Goal: Use online tool/utility: Utilize a website feature to perform a specific function

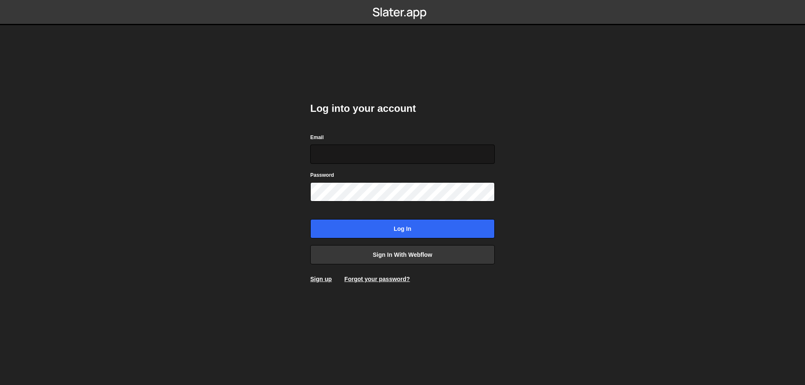
click at [355, 158] on input "Email" at bounding box center [402, 154] width 185 height 19
click at [413, 260] on link "Sign in with Webflow" at bounding box center [402, 254] width 185 height 19
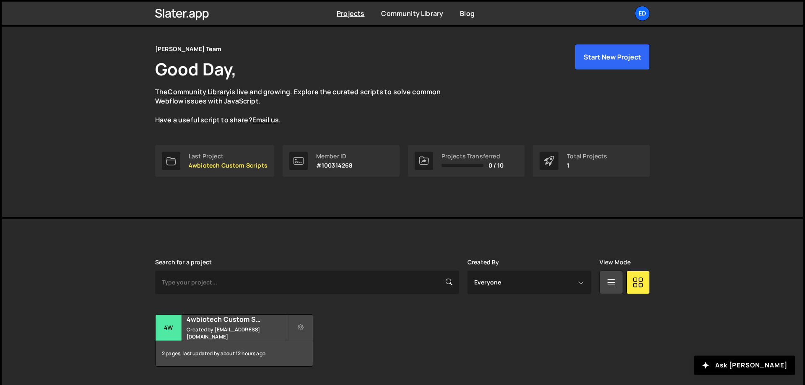
scroll to position [47, 0]
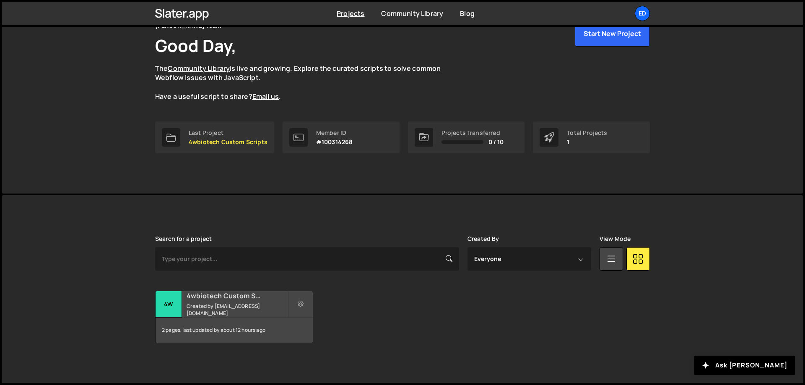
click at [250, 296] on h2 "4wbiotech Custom Scripts" at bounding box center [237, 295] width 101 height 9
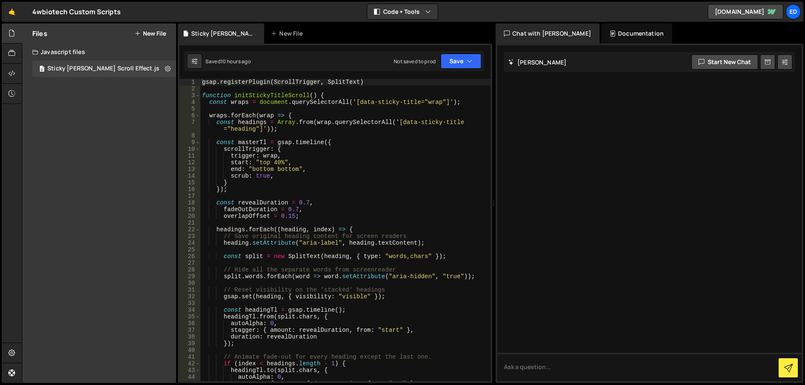
click at [146, 94] on div "Files New File Javascript files 0 Sticky [PERSON_NAME] Scroll Effect.js 0 CSS f…" at bounding box center [99, 203] width 154 height 360
click at [151, 36] on button "New File" at bounding box center [150, 33] width 31 height 7
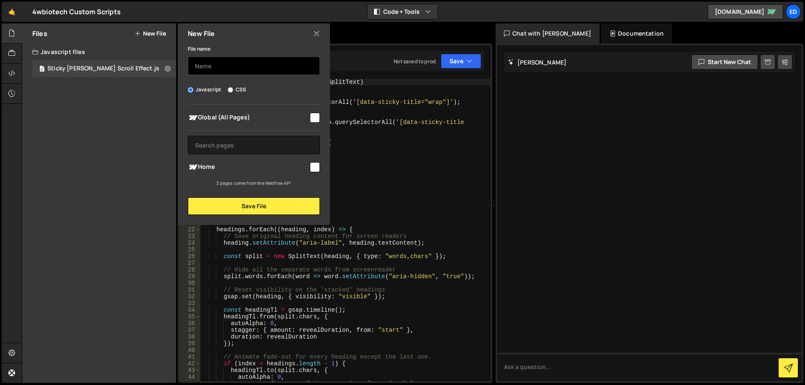
click at [231, 64] on input "text" at bounding box center [254, 66] width 132 height 18
type input "splitText"
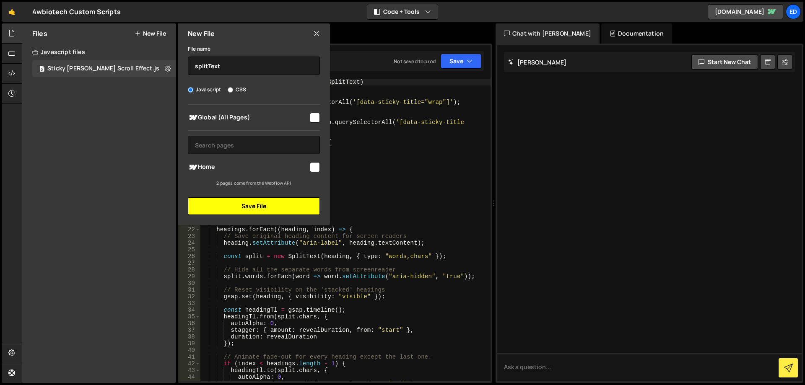
click at [254, 212] on button "Save File" at bounding box center [254, 207] width 132 height 18
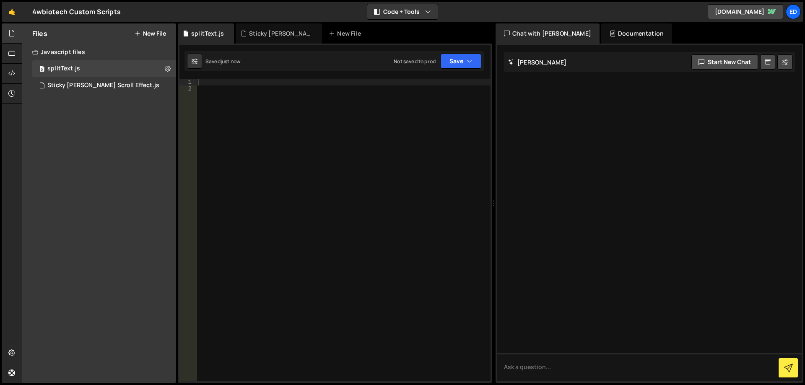
click at [276, 140] on div at bounding box center [344, 237] width 294 height 316
click at [240, 83] on div at bounding box center [344, 237] width 294 height 316
paste textarea "});"
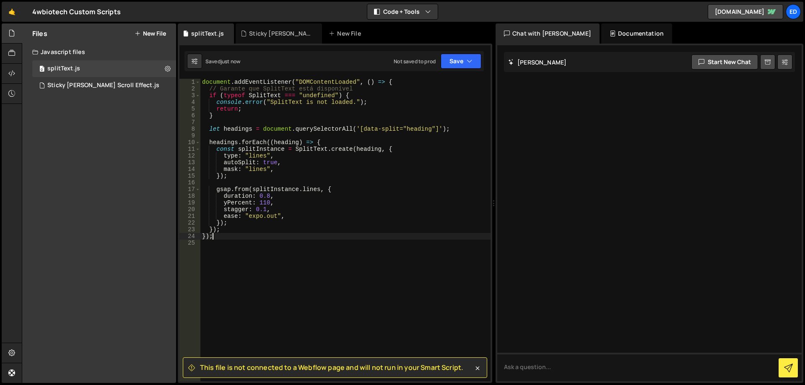
scroll to position [13, 0]
drag, startPoint x: 265, startPoint y: 155, endPoint x: 247, endPoint y: 157, distance: 17.4
click at [247, 157] on div "document . addEventListener ( "DOMContentLoaded" , ( ) => { // Garante que Spli…" at bounding box center [345, 237] width 290 height 316
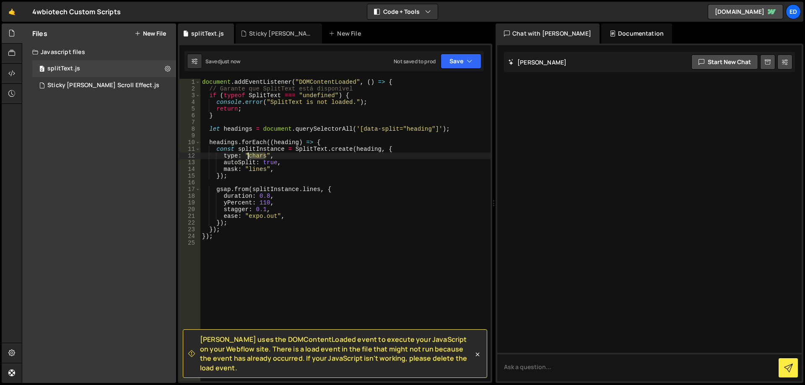
drag, startPoint x: 266, startPoint y: 156, endPoint x: 247, endPoint y: 156, distance: 18.5
click at [247, 156] on div "document . addEventListener ( "DOMContentLoaded" , ( ) => { // Garante que Spli…" at bounding box center [345, 237] width 290 height 316
drag, startPoint x: 258, startPoint y: 169, endPoint x: 248, endPoint y: 169, distance: 9.2
click at [248, 169] on div "document . addEventListener ( "DOMContentLoaded" , ( ) => { // Garante que Spli…" at bounding box center [345, 237] width 290 height 316
paste textarea "char"
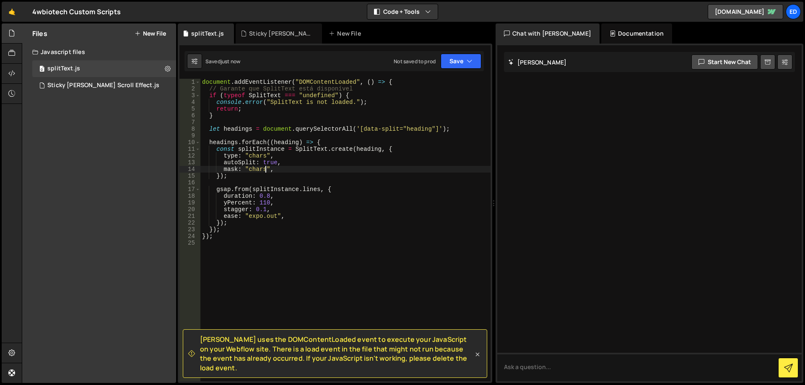
click at [474, 359] on icon at bounding box center [478, 355] width 8 height 8
click at [479, 357] on icon at bounding box center [478, 355] width 8 height 8
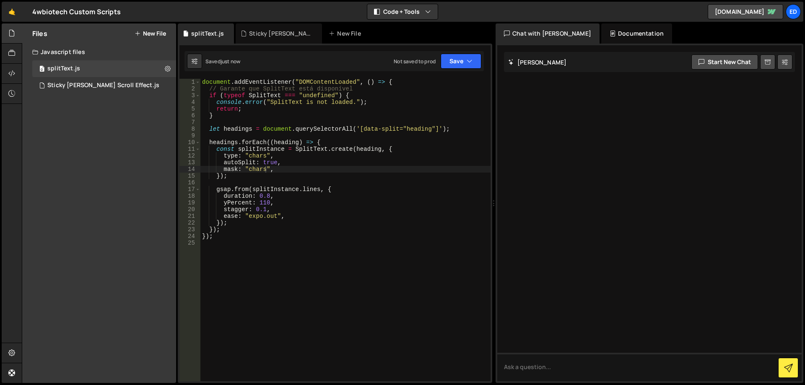
type textarea "});"
click at [288, 179] on div "document . addEventListener ( "DOMContentLoaded" , ( ) => { // Garante que Spli…" at bounding box center [345, 237] width 290 height 316
click at [17, 73] on div at bounding box center [12, 74] width 21 height 20
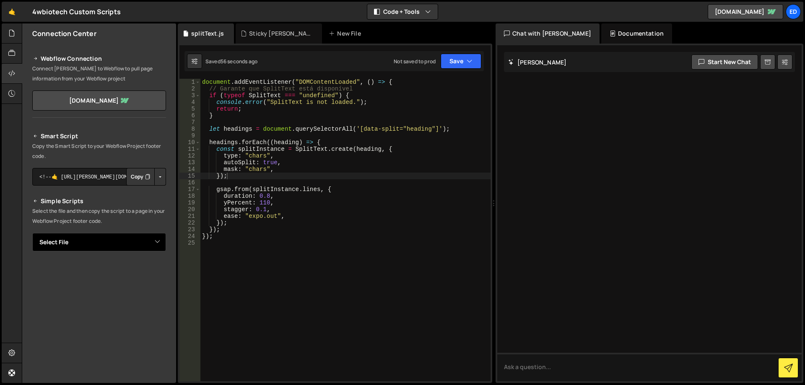
click at [32, 233] on select "Select File Sticky [PERSON_NAME] Scroll Effect.js splitText.js" at bounding box center [99, 242] width 134 height 18
select select "45682"
click option "splitText.js" at bounding box center [0, 0] width 0 height 0
click at [157, 272] on button "Button group with nested dropdown" at bounding box center [160, 271] width 12 height 18
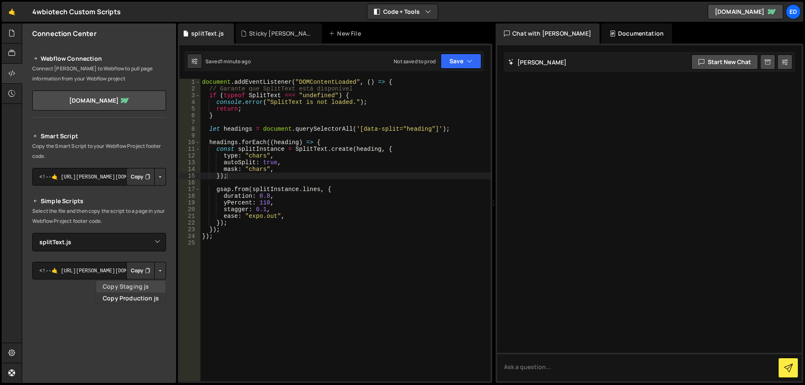
click at [151, 290] on link "Copy Staging js" at bounding box center [131, 287] width 70 height 12
drag, startPoint x: 265, startPoint y: 158, endPoint x: 248, endPoint y: 158, distance: 16.4
click at [248, 158] on div "document . addEventListener ( "DOMContentLoaded" , ( ) => { // Garante que Spli…" at bounding box center [345, 237] width 290 height 316
drag, startPoint x: 264, startPoint y: 172, endPoint x: 246, endPoint y: 172, distance: 18.0
click at [246, 172] on div "document . addEventListener ( "DOMContentLoaded" , ( ) => { // Garante que Spli…" at bounding box center [345, 237] width 290 height 316
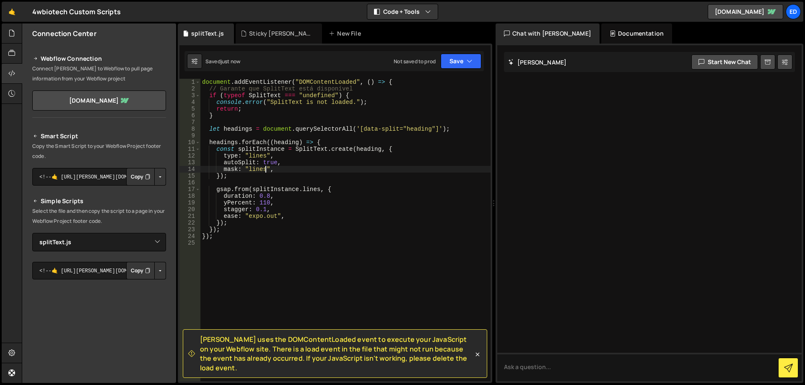
click at [322, 172] on div "document . addEventListener ( "DOMContentLoaded" , ( ) => { // Garante que Spli…" at bounding box center [345, 237] width 290 height 316
drag, startPoint x: 258, startPoint y: 277, endPoint x: 78, endPoint y: -44, distance: 368.0
click at [200, 79] on div "document . addEventListener ( "DOMContentLoaded" , ( ) => { // Garante que Spli…" at bounding box center [345, 230] width 290 height 303
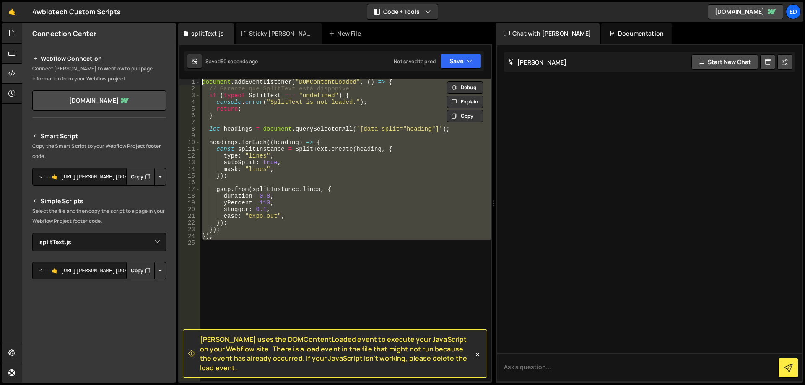
paste textarea "});"
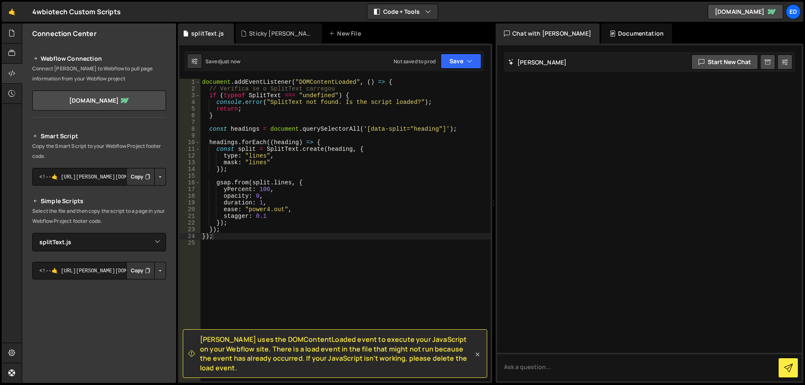
click at [476, 359] on icon at bounding box center [478, 355] width 8 height 8
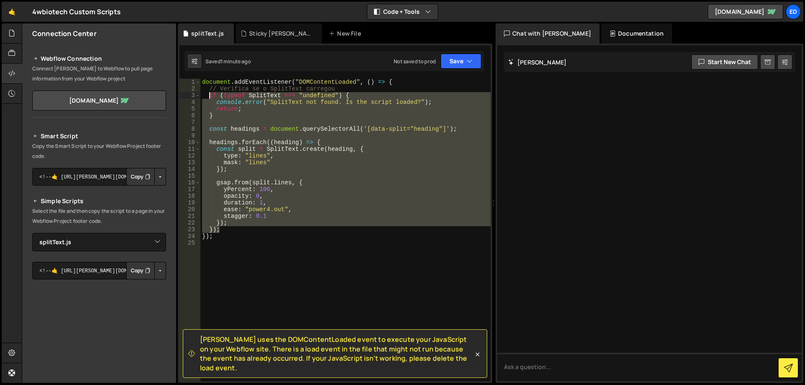
drag, startPoint x: 227, startPoint y: 228, endPoint x: 208, endPoint y: 96, distance: 133.0
click at [208, 96] on div "document . addEventListener ( "DOMContentLoaded" , ( ) => { // Verifica se o Sp…" at bounding box center [345, 237] width 290 height 316
paste textarea "}"
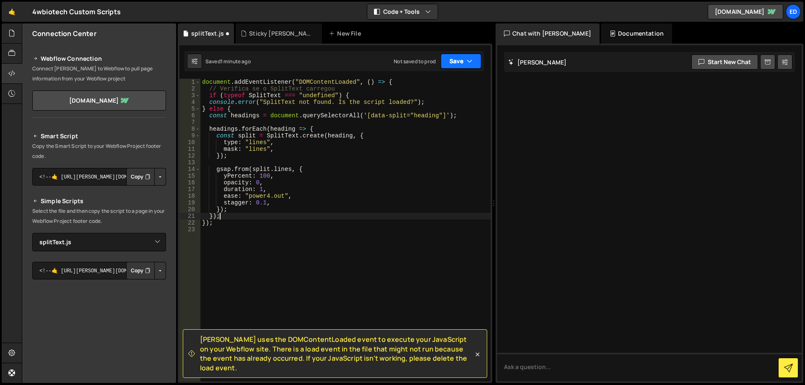
type textarea "});"
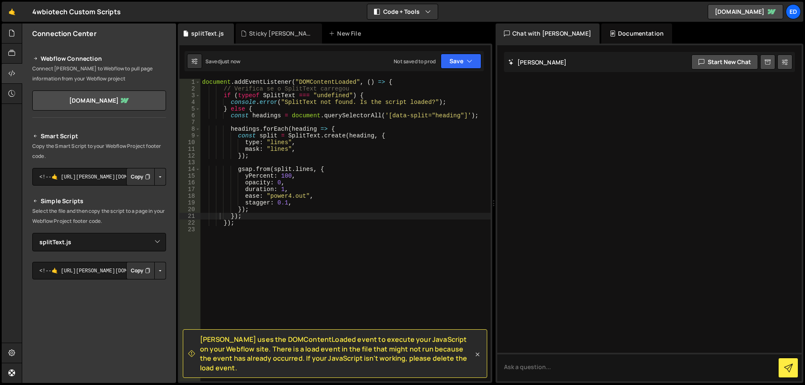
click at [474, 359] on icon at bounding box center [478, 355] width 8 height 8
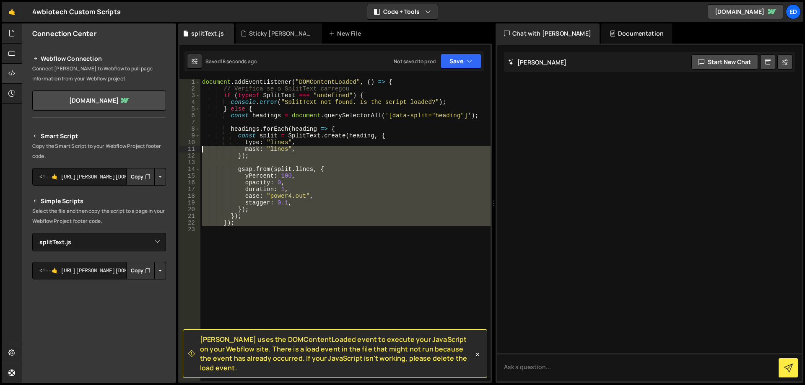
drag, startPoint x: 271, startPoint y: 245, endPoint x: 0, endPoint y: -47, distance: 398.6
click at [200, 79] on div "document . addEventListener ( "DOMContentLoaded" , ( ) => { // Verifica se o Sp…" at bounding box center [345, 230] width 290 height 303
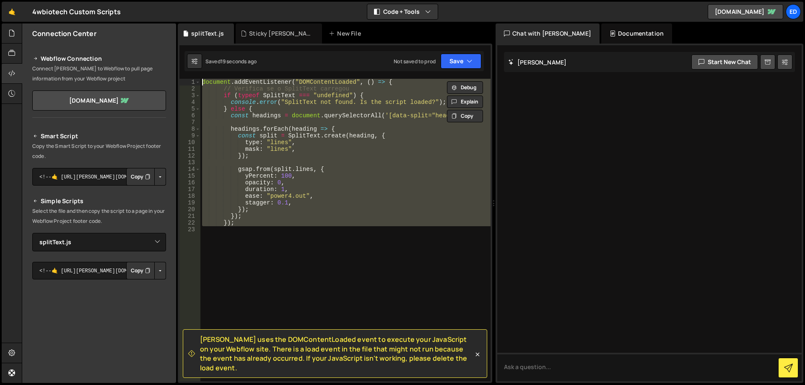
paste textarea "}"
type textarea "}"
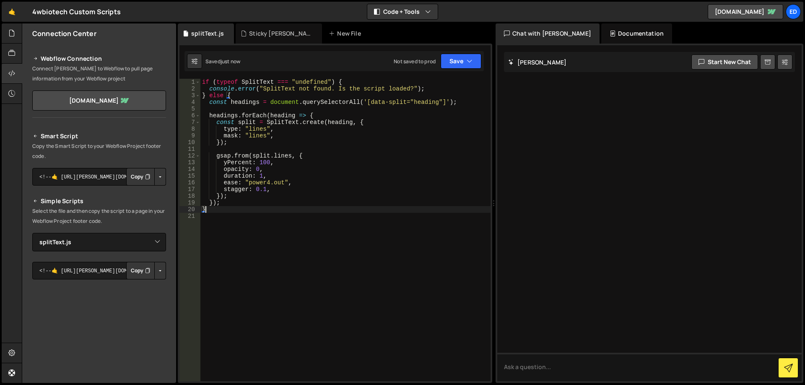
click at [298, 213] on div "if ( typeof SplitText === "undefined" ) { console . error ( "SplitText not foun…" at bounding box center [345, 237] width 290 height 316
click at [458, 60] on button "Save" at bounding box center [461, 61] width 41 height 15
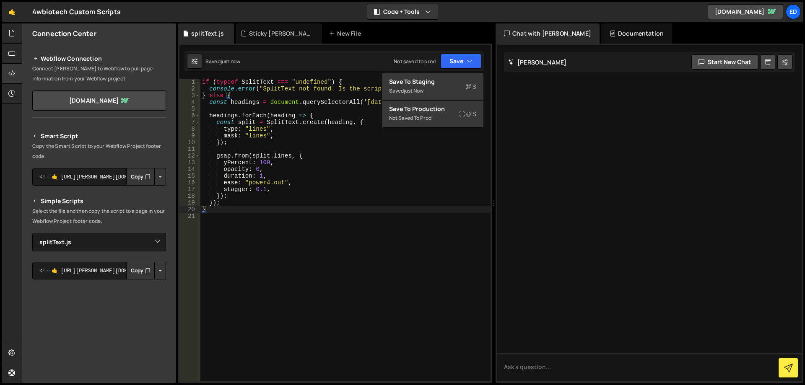
click at [361, 248] on div "if ( typeof SplitText === "undefined" ) { console . error ( "SplitText not foun…" at bounding box center [345, 237] width 290 height 316
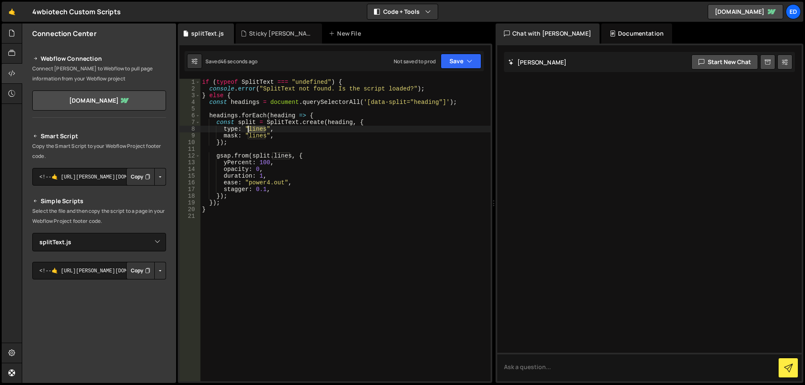
drag, startPoint x: 265, startPoint y: 129, endPoint x: 248, endPoint y: 129, distance: 16.8
click at [248, 129] on div "if ( typeof SplitText === "undefined" ) { console . error ( "SplitText not foun…" at bounding box center [345, 237] width 290 height 316
drag, startPoint x: 265, startPoint y: 136, endPoint x: 247, endPoint y: 135, distance: 17.6
click at [247, 135] on div "if ( typeof SplitText === "undefined" ) { console . error ( "SplitText not foun…" at bounding box center [345, 237] width 290 height 316
type textarea "mask: "chars","
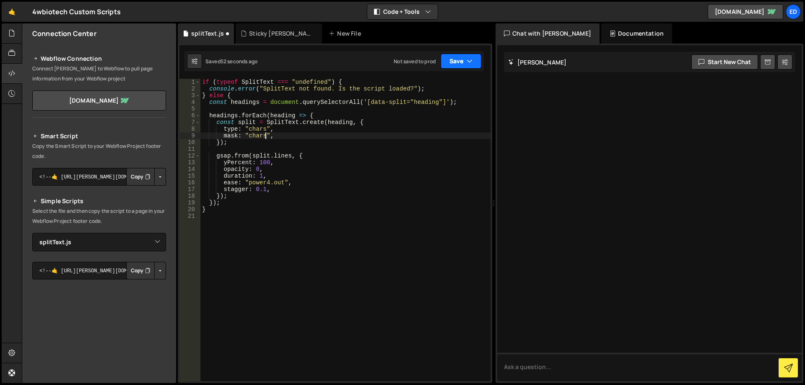
click at [458, 62] on button "Save" at bounding box center [461, 61] width 41 height 15
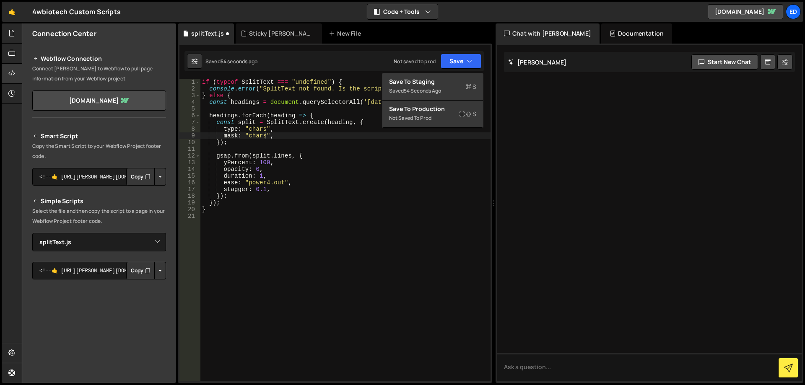
click at [353, 218] on div "if ( typeof SplitText === "undefined" ) { console . error ( "SplitText not foun…" at bounding box center [345, 237] width 290 height 316
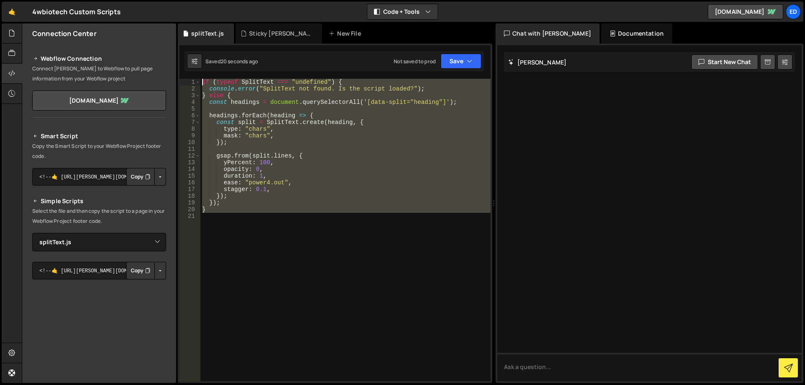
drag, startPoint x: 273, startPoint y: 222, endPoint x: 143, endPoint y: 74, distance: 196.7
click at [200, 79] on div "if ( typeof SplitText === "undefined" ) { console . error ( "SplitText not foun…" at bounding box center [345, 230] width 290 height 303
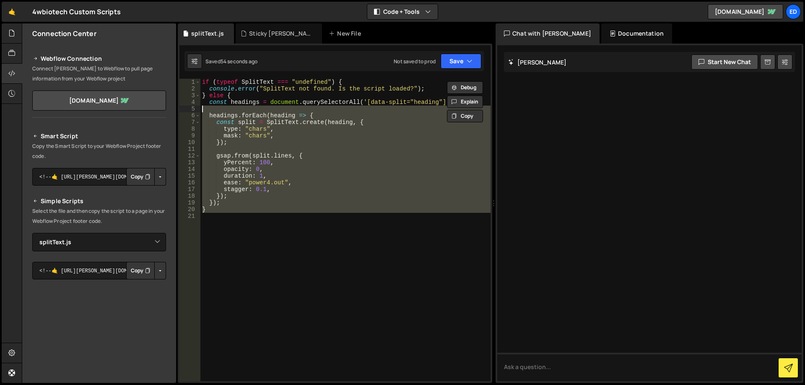
drag, startPoint x: 234, startPoint y: 207, endPoint x: 15, endPoint y: -47, distance: 335.8
click at [200, 79] on div "if ( typeof SplitText === "undefined" ) { console . error ( "SplitText not foun…" at bounding box center [345, 230] width 290 height 303
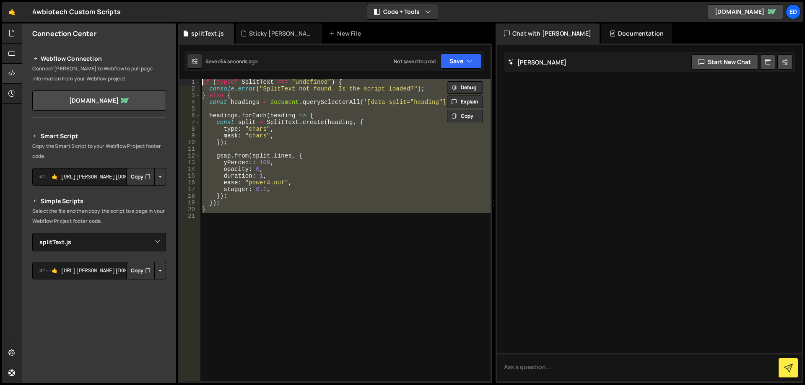
paste textarea "}"
type textarea "}"
